Goal: Task Accomplishment & Management: Use online tool/utility

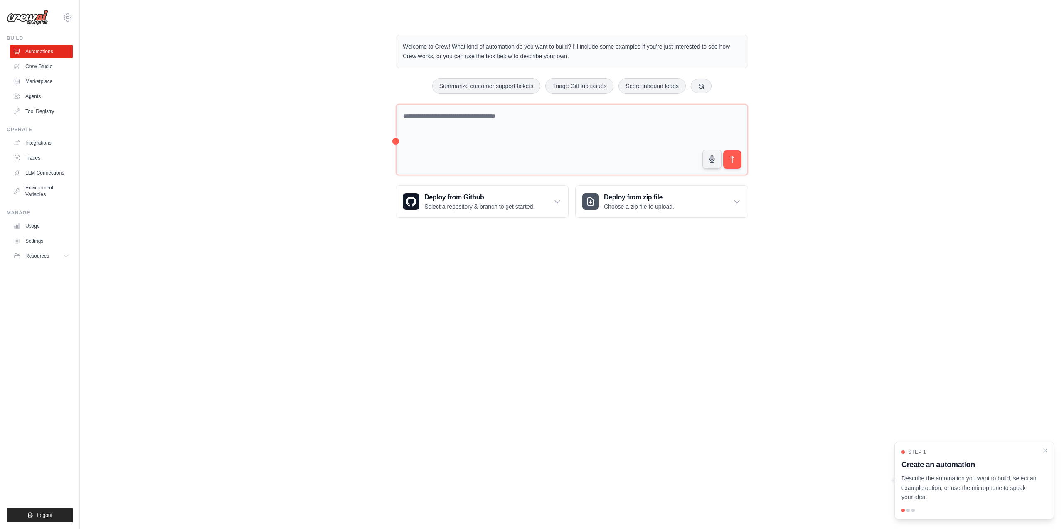
click at [507, 180] on div "Welcome to Crew! What kind of automation do you want to build? I'll include som…" at bounding box center [572, 126] width 372 height 209
click at [498, 154] on textarea at bounding box center [572, 140] width 352 height 72
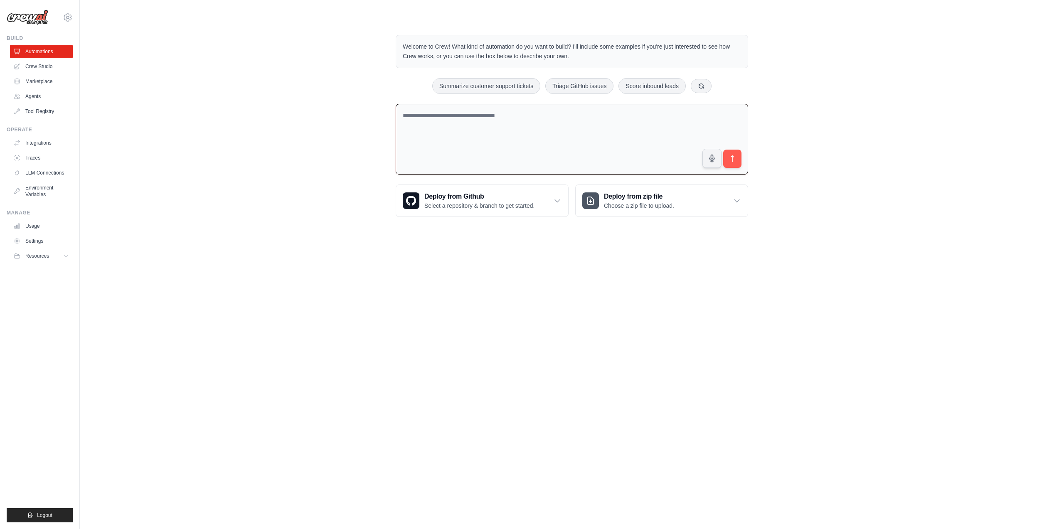
click at [596, 133] on textarea at bounding box center [572, 139] width 352 height 71
click at [478, 120] on textarea at bounding box center [572, 139] width 352 height 71
click at [472, 155] on textarea at bounding box center [572, 139] width 352 height 71
type textarea "**********"
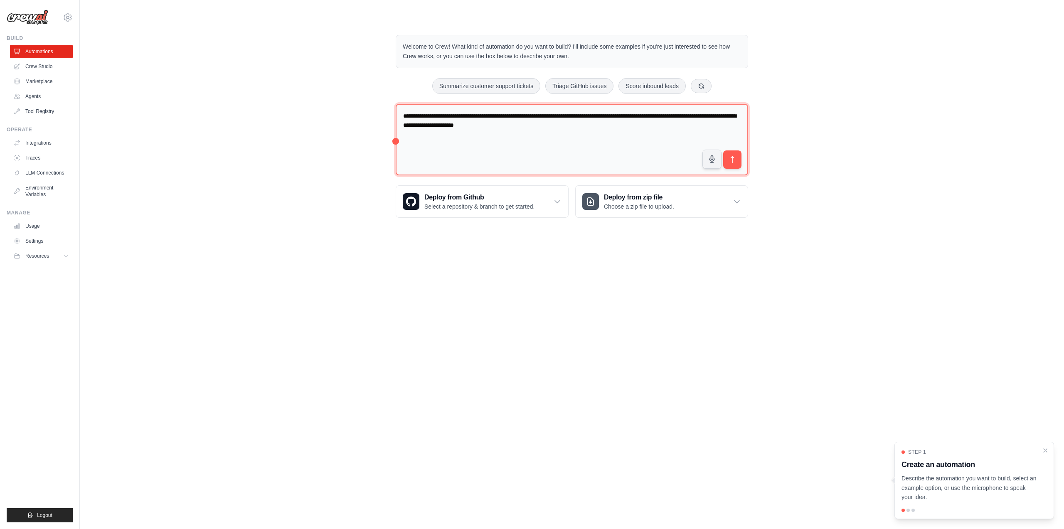
click at [440, 121] on textarea "**********" at bounding box center [572, 140] width 352 height 72
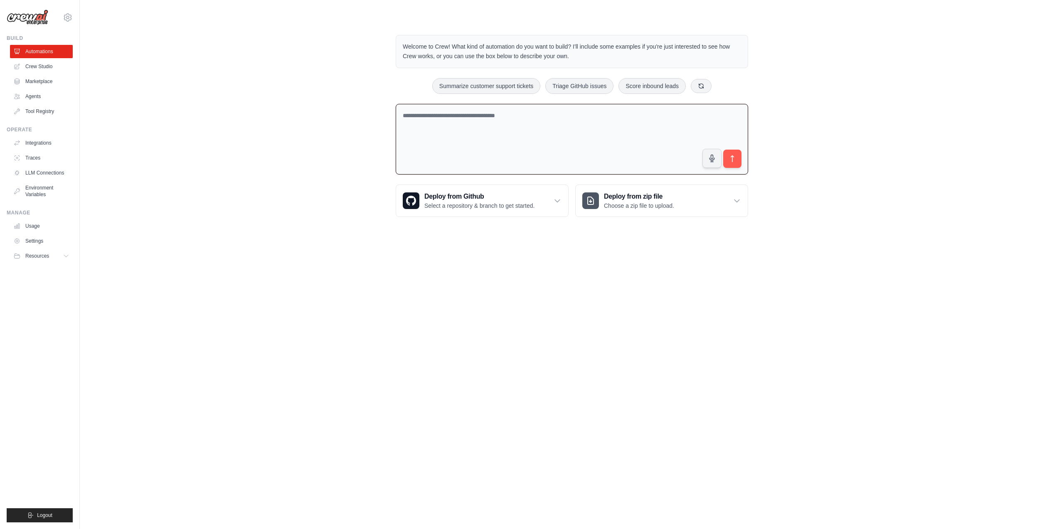
click at [32, 133] on div "Operate Integrations Traces LLM Connections Environment Variables" at bounding box center [40, 163] width 66 height 75
click at [37, 138] on link "Integrations" at bounding box center [42, 142] width 63 height 13
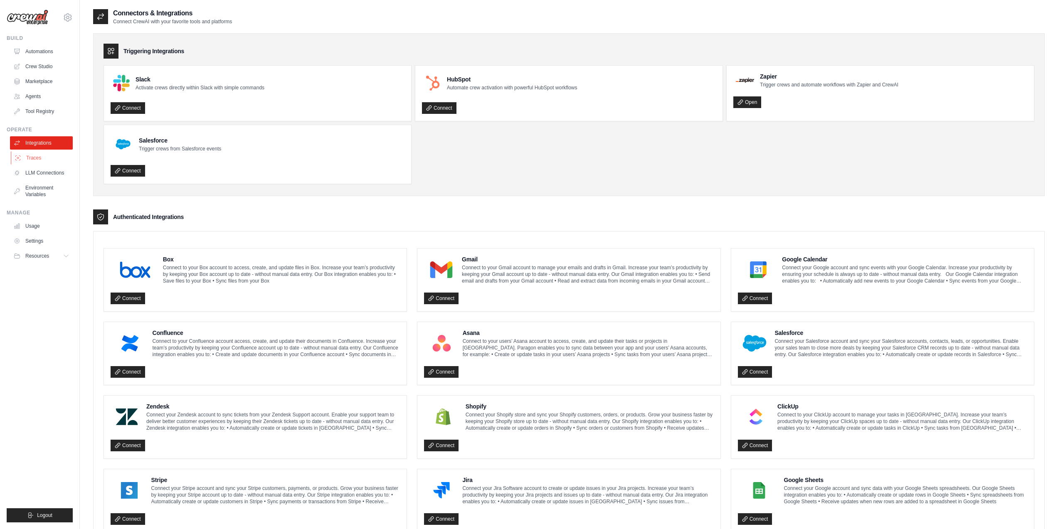
click at [30, 158] on link "Traces" at bounding box center [42, 157] width 63 height 13
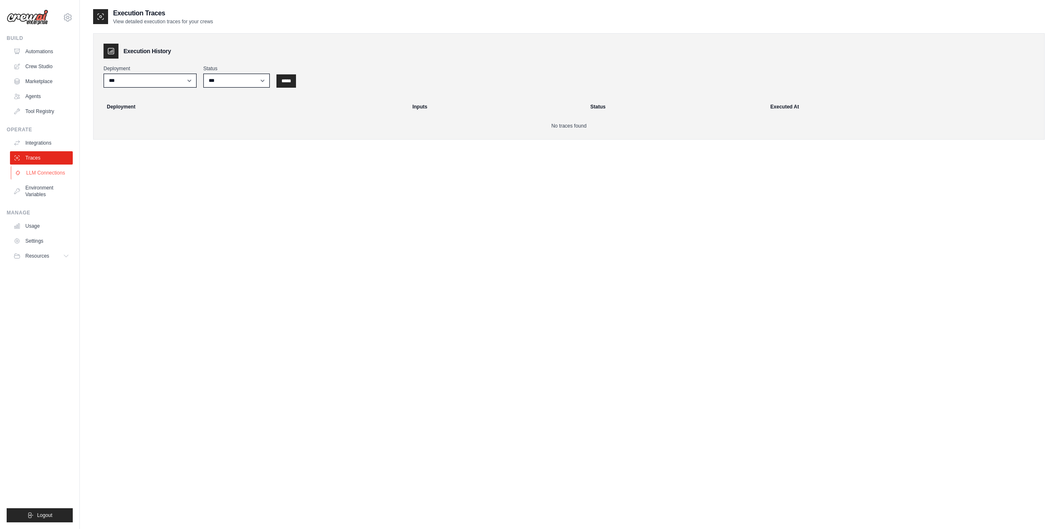
click at [37, 177] on link "LLM Connections" at bounding box center [42, 172] width 63 height 13
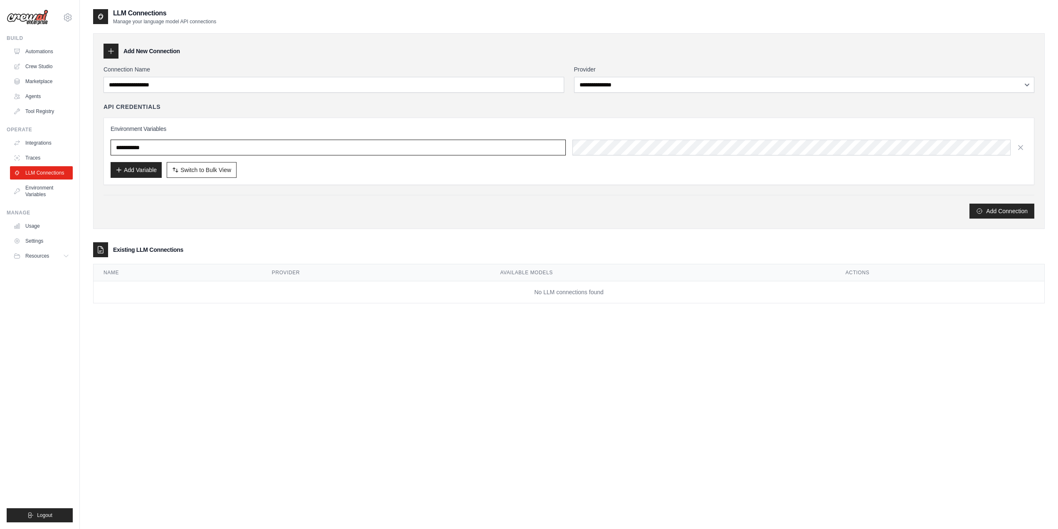
click at [165, 153] on input "text" at bounding box center [338, 148] width 455 height 16
